Goal: Task Accomplishment & Management: Use online tool/utility

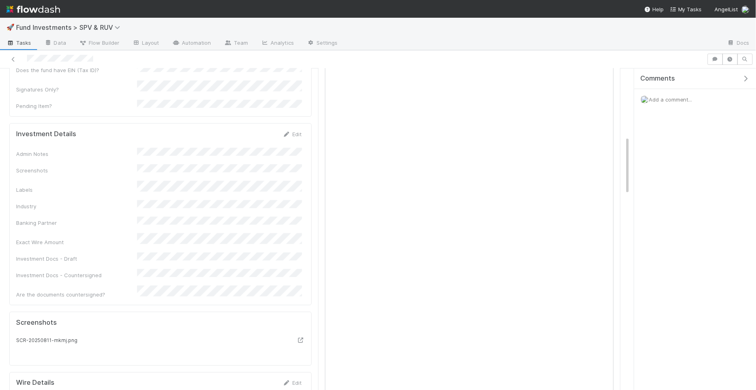
scroll to position [321, 0]
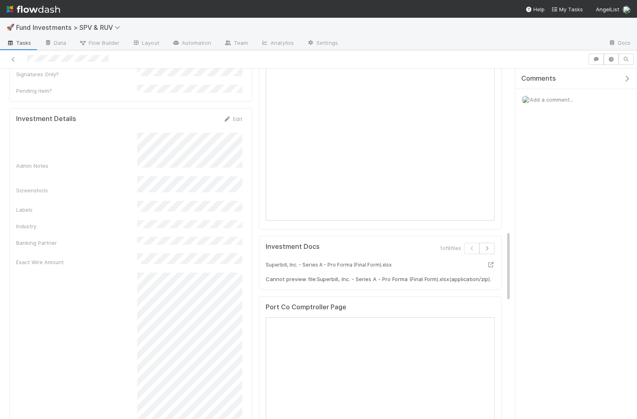
scroll to position [614, 0]
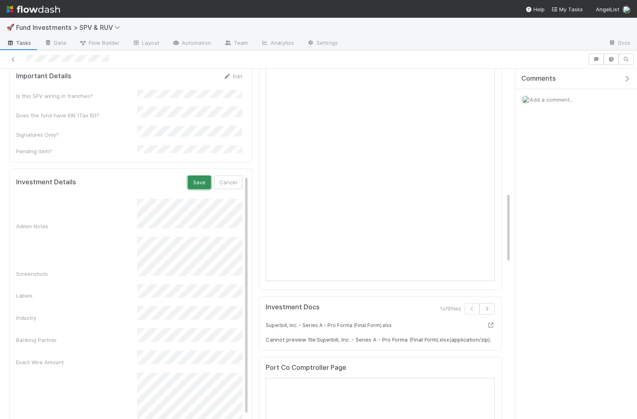
click at [196, 175] on button "Save" at bounding box center [199, 182] width 23 height 14
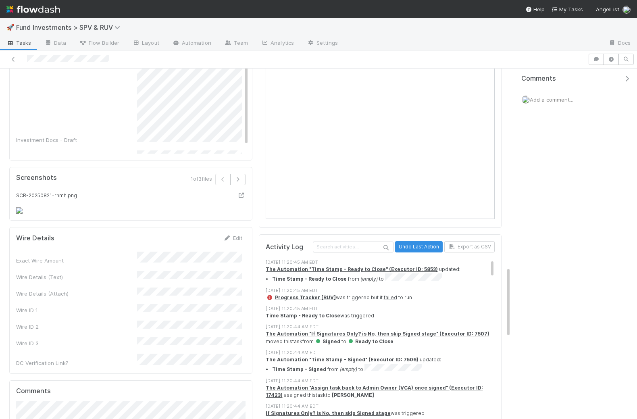
scroll to position [1033, 0]
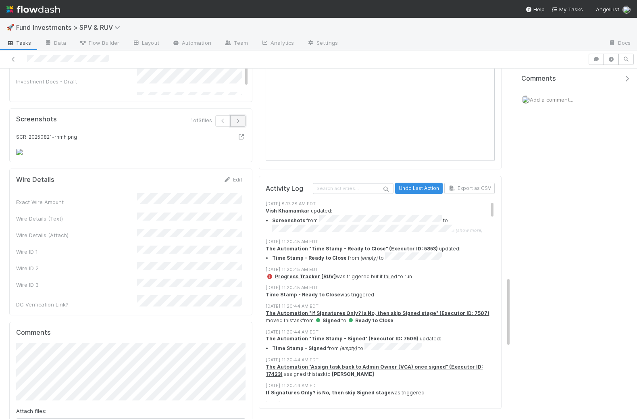
click at [239, 119] on icon "button" at bounding box center [238, 121] width 8 height 5
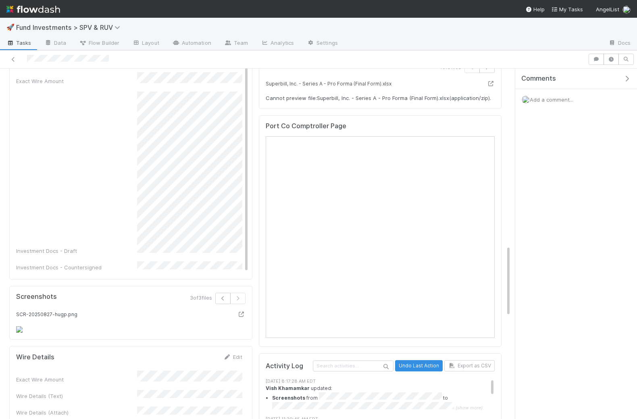
scroll to position [867, 0]
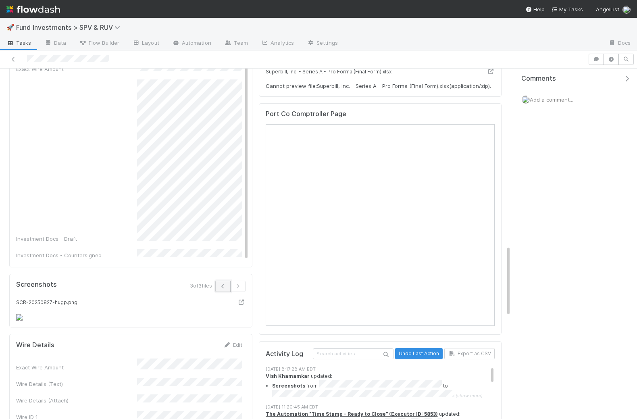
click at [227, 281] on button "button" at bounding box center [222, 286] width 15 height 11
click at [225, 284] on icon "button" at bounding box center [223, 286] width 8 height 5
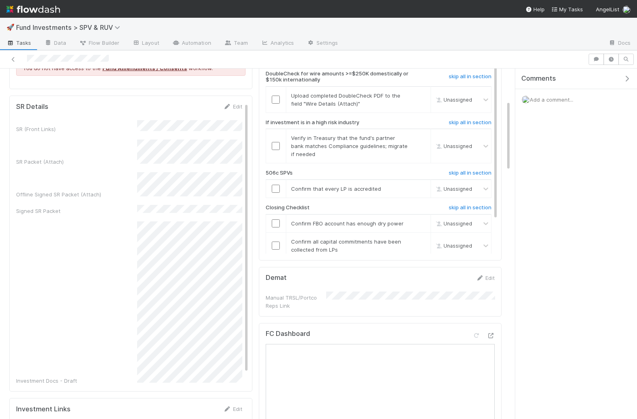
scroll to position [158, 0]
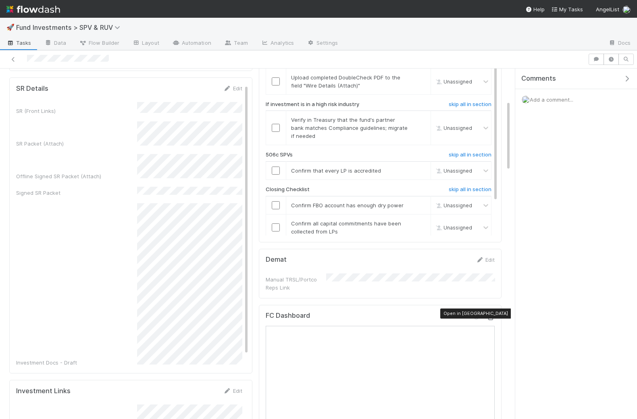
click at [489, 315] on icon at bounding box center [491, 317] width 8 height 5
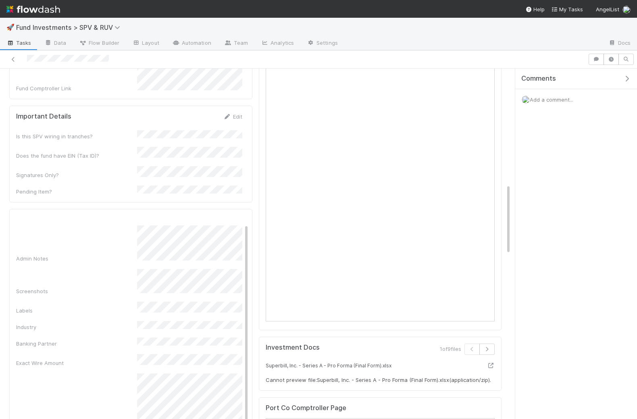
scroll to position [0, 0]
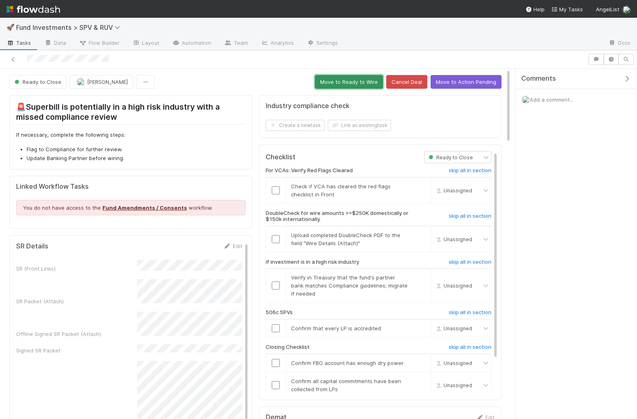
click at [357, 83] on button "Move to Ready to Wire" at bounding box center [349, 82] width 68 height 14
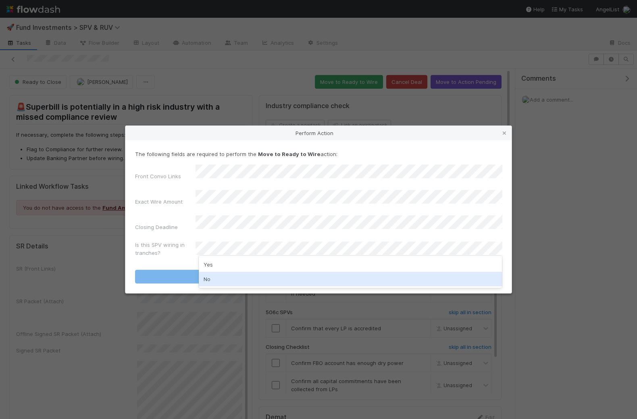
click at [223, 278] on div "No" at bounding box center [351, 279] width 304 height 15
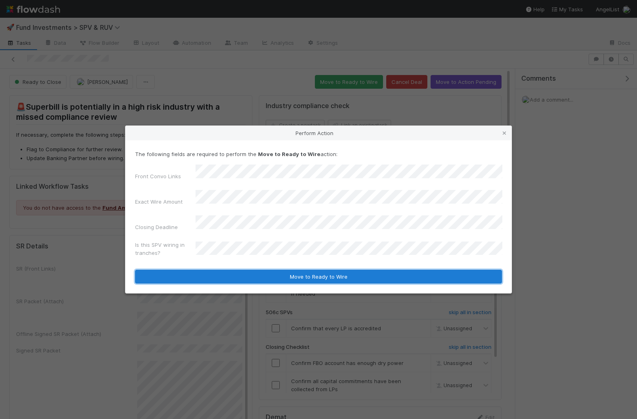
click at [241, 270] on button "Move to Ready to Wire" at bounding box center [318, 277] width 367 height 14
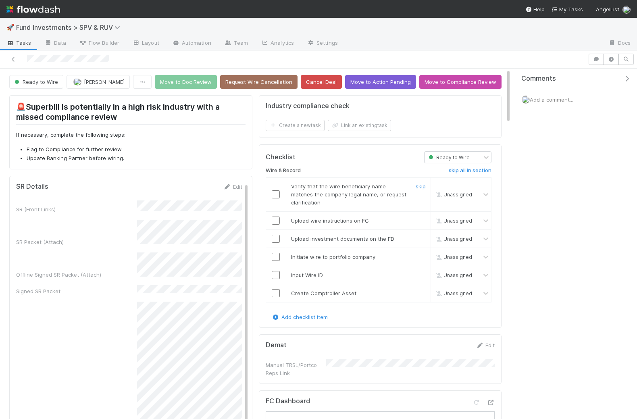
click at [274, 190] on input "checkbox" at bounding box center [276, 194] width 8 height 8
click at [275, 221] on input "checkbox" at bounding box center [276, 221] width 8 height 8
click at [275, 235] on input "checkbox" at bounding box center [276, 239] width 8 height 8
click at [275, 254] on input "checkbox" at bounding box center [276, 257] width 8 height 8
click at [276, 271] on input "checkbox" at bounding box center [276, 275] width 8 height 8
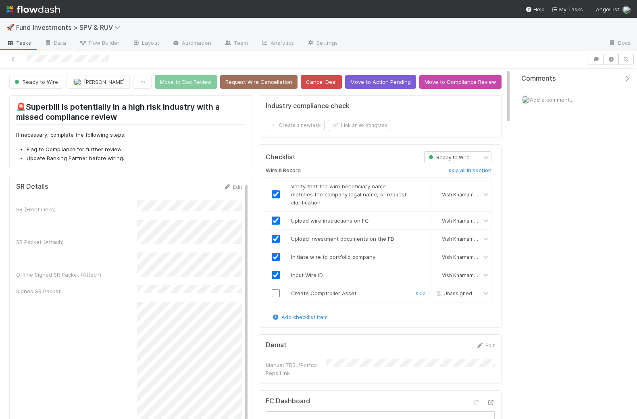
click at [276, 290] on input "checkbox" at bounding box center [276, 293] width 8 height 8
click at [198, 82] on button "Move to Doc Review" at bounding box center [186, 82] width 62 height 14
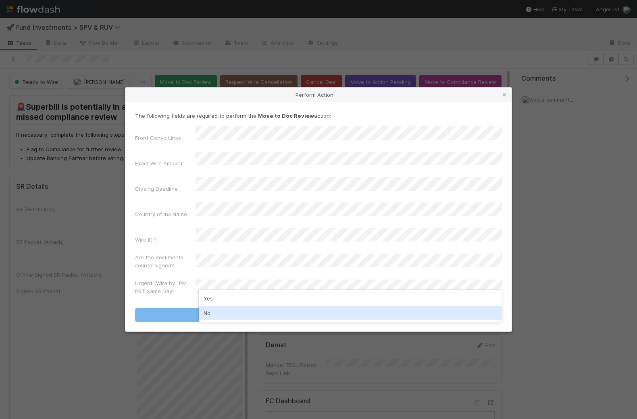
click at [211, 321] on div "Yes No" at bounding box center [351, 306] width 304 height 32
click at [211, 315] on div "No" at bounding box center [351, 313] width 304 height 15
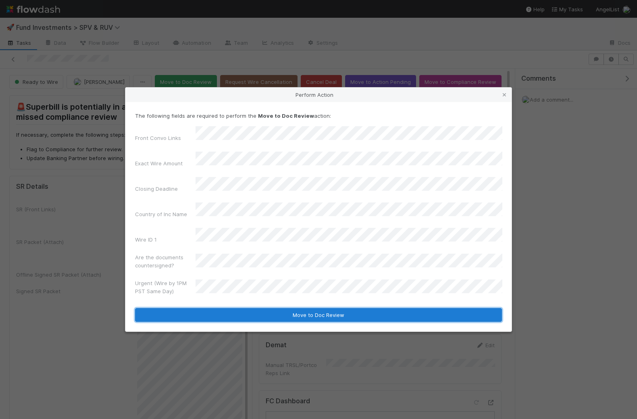
click at [245, 308] on button "Move to Doc Review" at bounding box center [318, 315] width 367 height 14
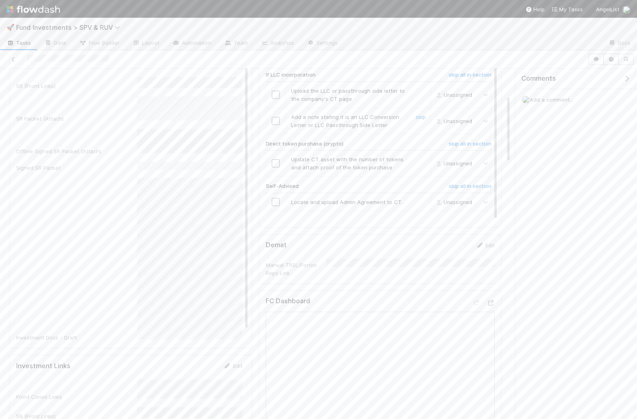
scroll to position [27, 0]
click at [492, 300] on icon at bounding box center [491, 302] width 8 height 5
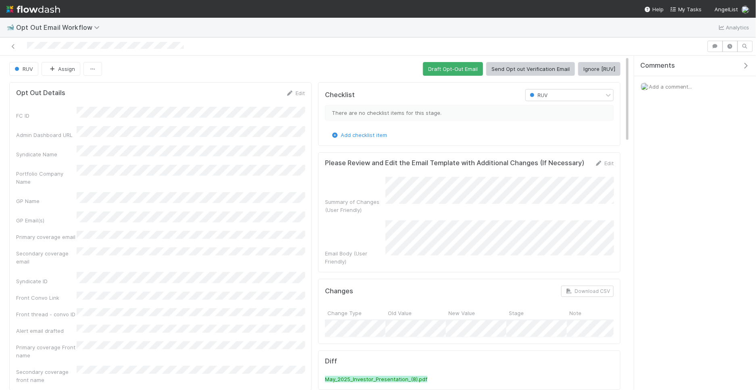
click at [331, 159] on h5 "Please Review and Edit the Email Template with Additional Changes (If Necessary)" at bounding box center [454, 163] width 259 height 8
click at [598, 67] on button "Ignore [RUV]" at bounding box center [599, 69] width 42 height 14
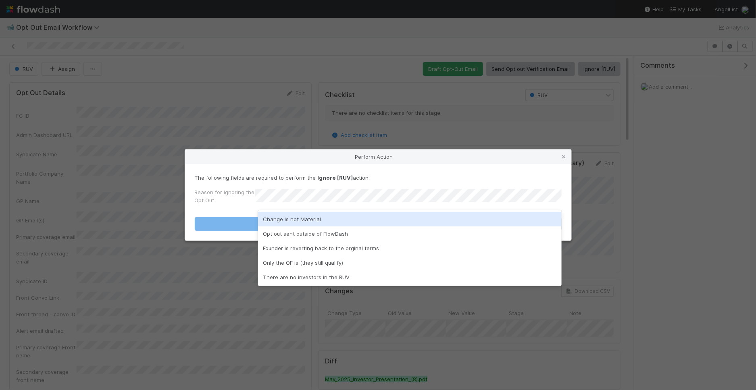
click at [306, 218] on div "Change is not Material" at bounding box center [410, 219] width 304 height 15
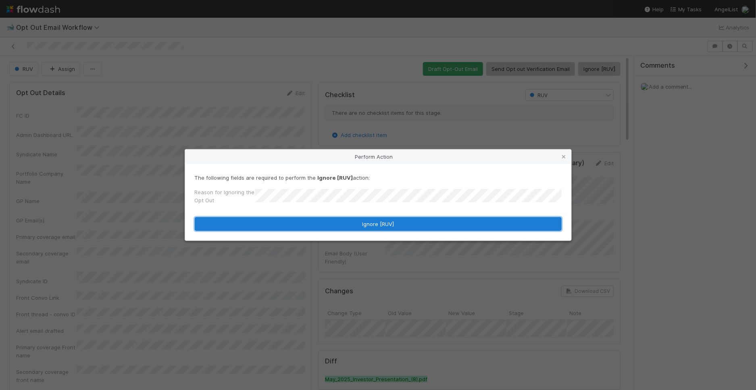
click at [305, 227] on button "Ignore [RUV]" at bounding box center [378, 224] width 367 height 14
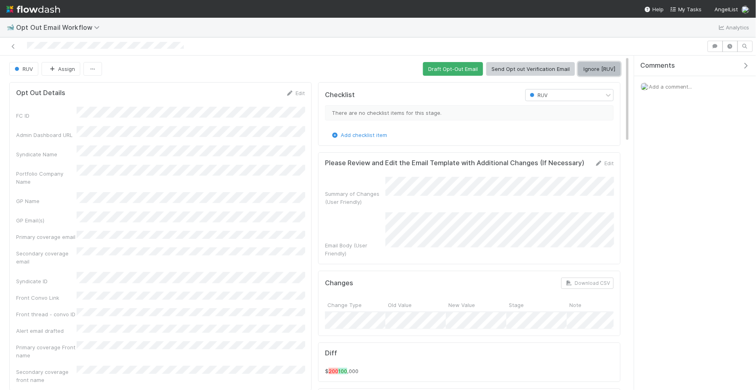
click at [590, 69] on button "Ignore [RUV]" at bounding box center [599, 69] width 42 height 14
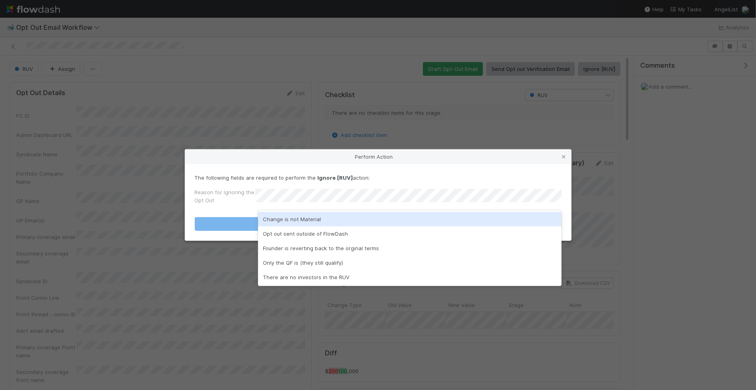
click at [308, 216] on div "Change is not Material" at bounding box center [410, 219] width 304 height 15
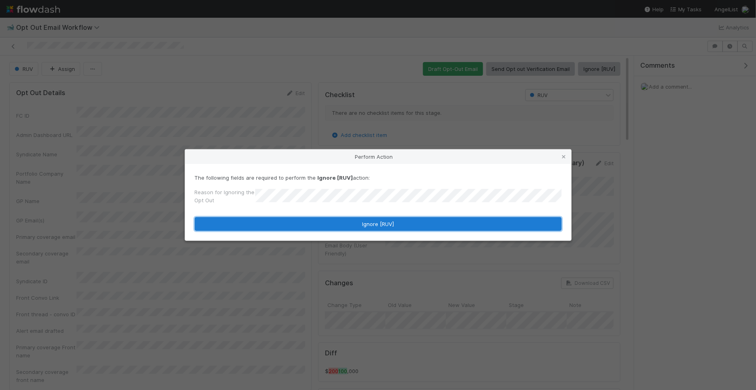
click at [302, 223] on button "Ignore [RUV]" at bounding box center [378, 224] width 367 height 14
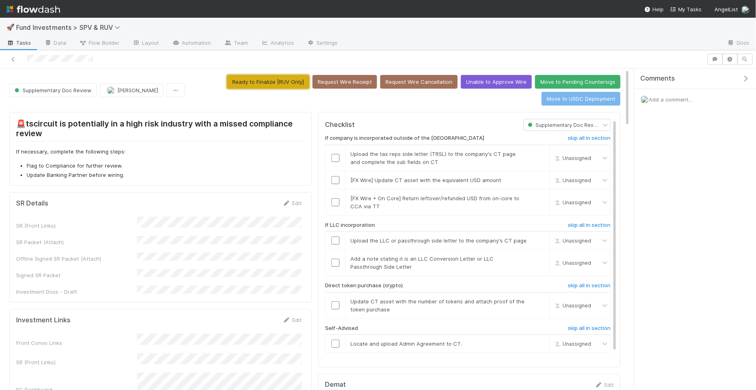
click at [285, 75] on button "Ready to Finalize [RUV Only]" at bounding box center [268, 82] width 82 height 14
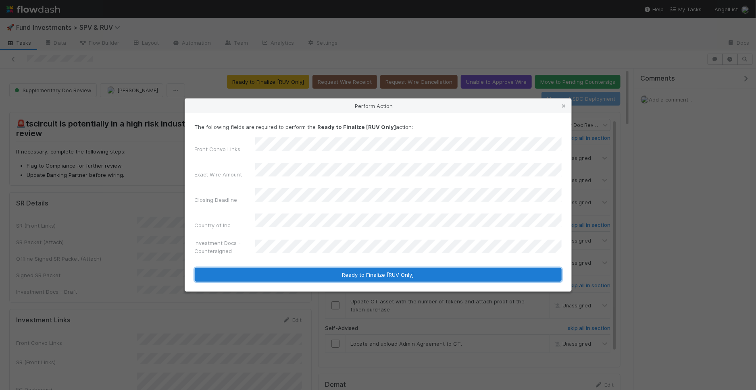
click at [367, 268] on button "Ready to Finalize [RUV Only]" at bounding box center [378, 275] width 367 height 14
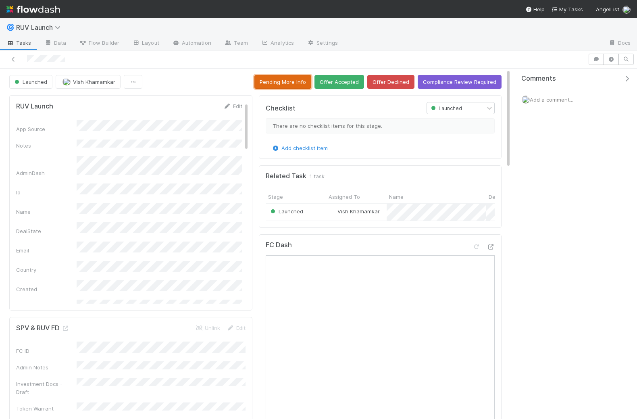
click at [279, 80] on button "Pending More Info" at bounding box center [282, 82] width 57 height 14
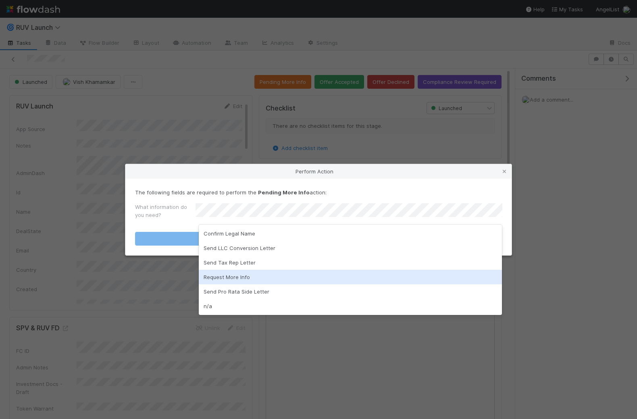
click at [223, 277] on div "Request More Info" at bounding box center [351, 277] width 304 height 15
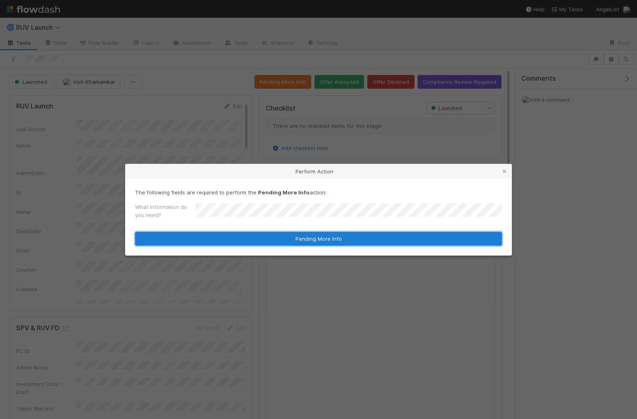
click at [250, 239] on button "Pending More Info" at bounding box center [318, 239] width 367 height 14
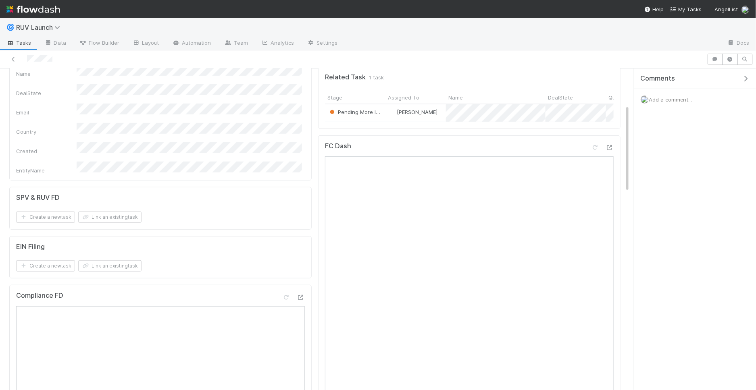
scroll to position [131, 0]
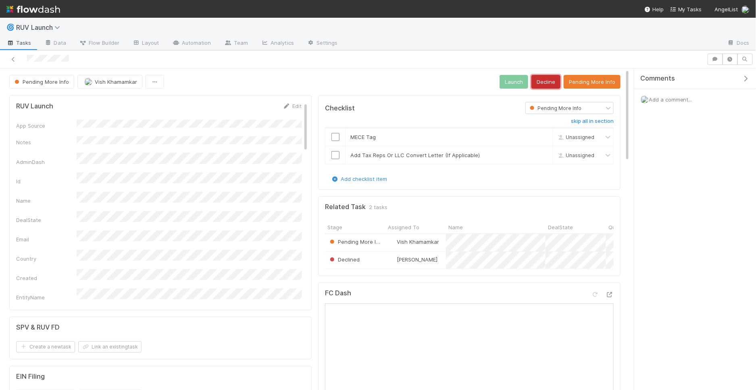
click at [548, 79] on button "Decline" at bounding box center [546, 82] width 29 height 14
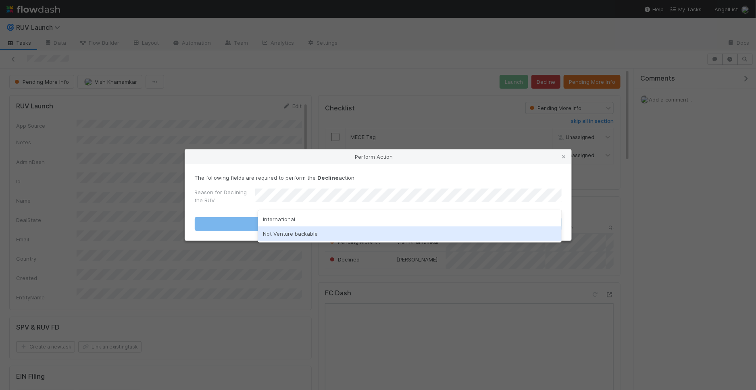
click at [302, 229] on div "Not Venture backable" at bounding box center [410, 234] width 304 height 15
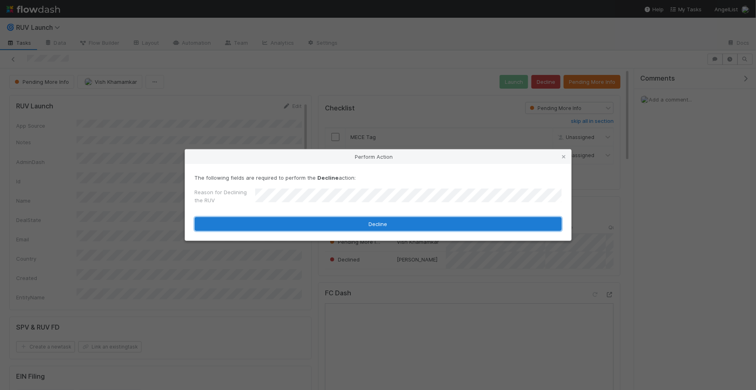
click at [298, 229] on button "Decline" at bounding box center [378, 224] width 367 height 14
